Goal: Information Seeking & Learning: Learn about a topic

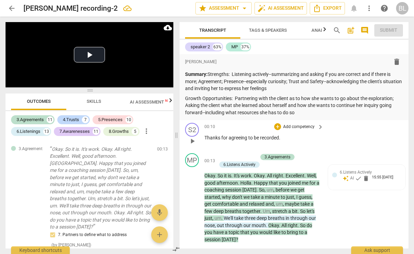
scroll to position [3015, 0]
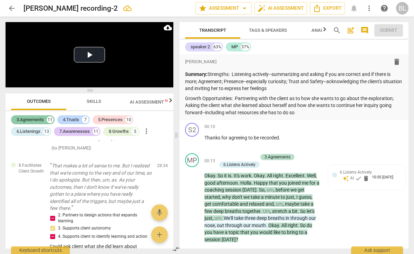
click at [34, 120] on div "3.Agreements" at bounding box center [30, 119] width 27 height 7
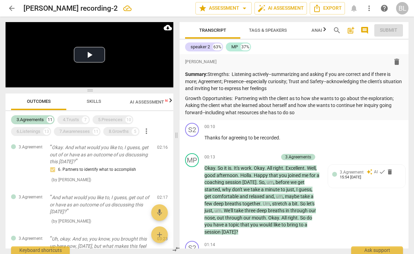
scroll to position [0, 0]
click at [291, 8] on span "auto_fix_high AI Assessment" at bounding box center [281, 8] width 46 height 8
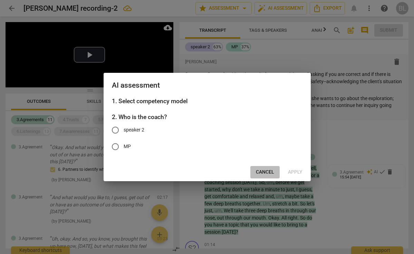
click at [267, 171] on span "Cancel" at bounding box center [265, 172] width 18 height 7
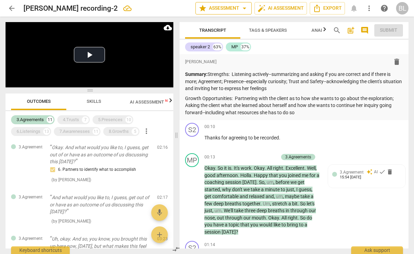
click at [232, 9] on span "star Assessment arrow_drop_down" at bounding box center [224, 8] width 50 height 8
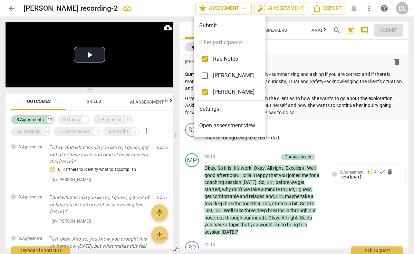
click at [365, 130] on div at bounding box center [207, 127] width 414 height 254
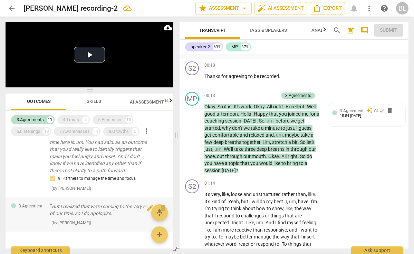
click at [103, 203] on p "But I realized that we're coming to the very end of our time, so I do apologize." at bounding box center [101, 210] width 102 height 14
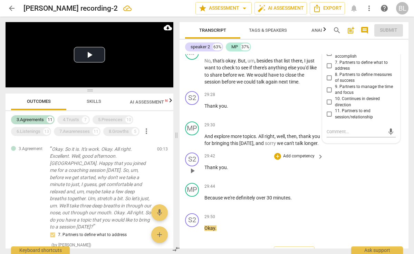
click at [349, 180] on div "S2 play_arrow pause 29:42 + Add competency keyboard_arrow_right Thank you ." at bounding box center [294, 165] width 229 height 30
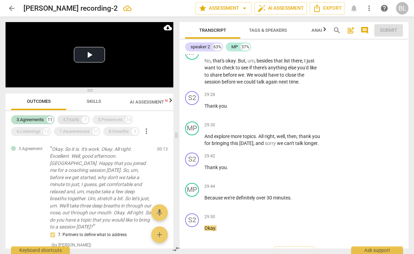
click at [75, 118] on div "4.Trusts" at bounding box center [71, 119] width 16 height 7
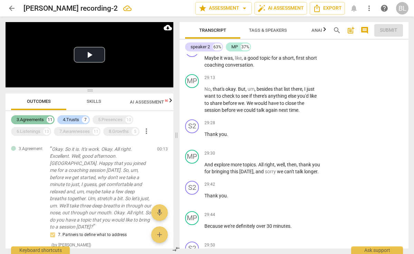
click at [35, 116] on div "3.Agreements" at bounding box center [30, 119] width 27 height 7
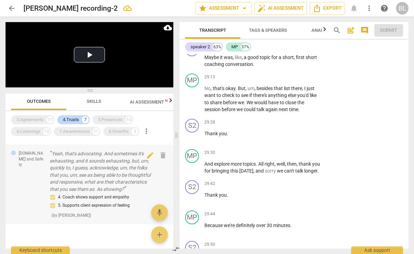
scroll to position [431, 0]
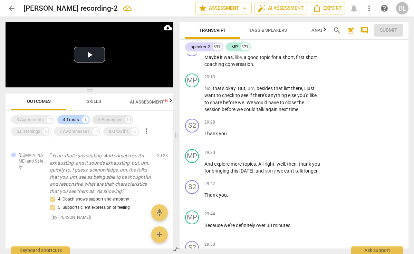
click at [115, 119] on div "5.Presences" at bounding box center [110, 119] width 25 height 7
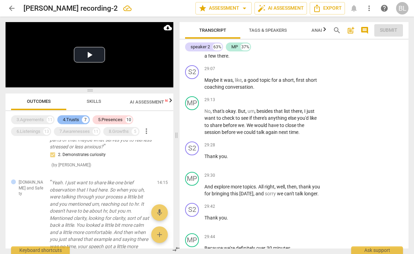
click at [75, 119] on div "4.Trusts" at bounding box center [71, 119] width 16 height 7
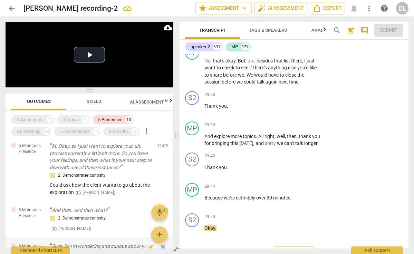
scroll to position [171, 0]
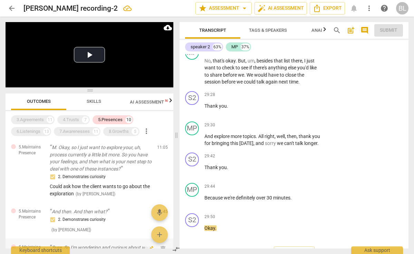
click at [131, 239] on div "5.Maintains Presence And then. And then what? 2. Demonstrates curiosity ( by [P…" at bounding box center [90, 221] width 168 height 36
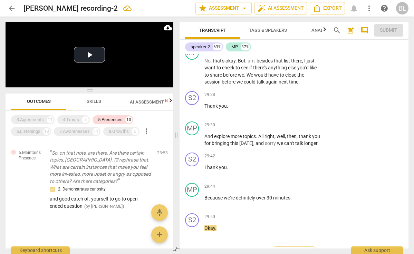
scroll to position [500, 0]
click at [30, 130] on div "6.Listenings" at bounding box center [29, 131] width 24 height 7
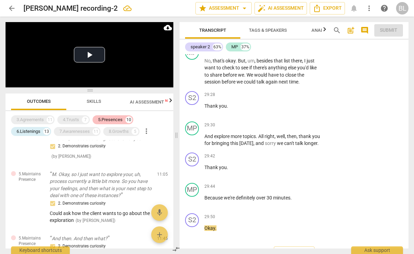
click at [111, 120] on div "5.Presences" at bounding box center [110, 119] width 25 height 7
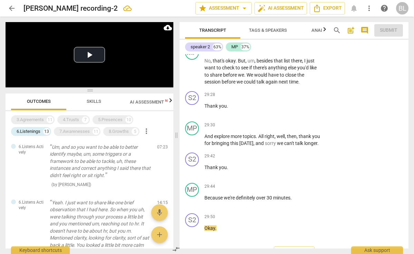
scroll to position [266, 0]
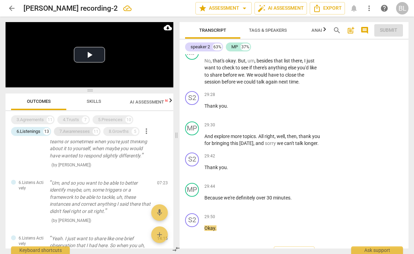
click at [80, 132] on div "7.Awarenesses" at bounding box center [74, 131] width 30 height 7
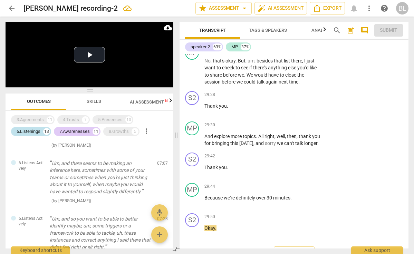
click at [34, 132] on div "6.Listenings" at bounding box center [29, 131] width 24 height 7
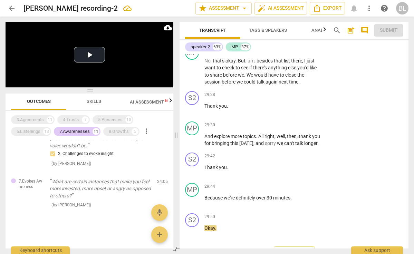
scroll to position [0, 0]
click at [124, 130] on div "8.Growths" at bounding box center [119, 131] width 20 height 7
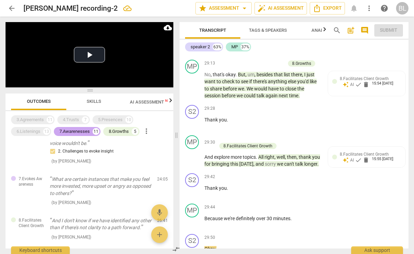
click at [83, 132] on div "7.Awarenesses" at bounding box center [74, 131] width 30 height 7
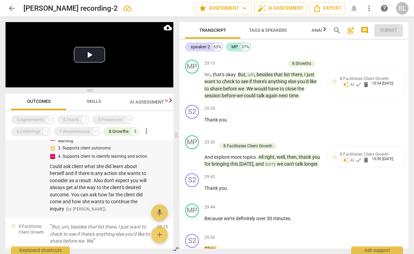
scroll to position [98, 0]
